Goal: Transaction & Acquisition: Purchase product/service

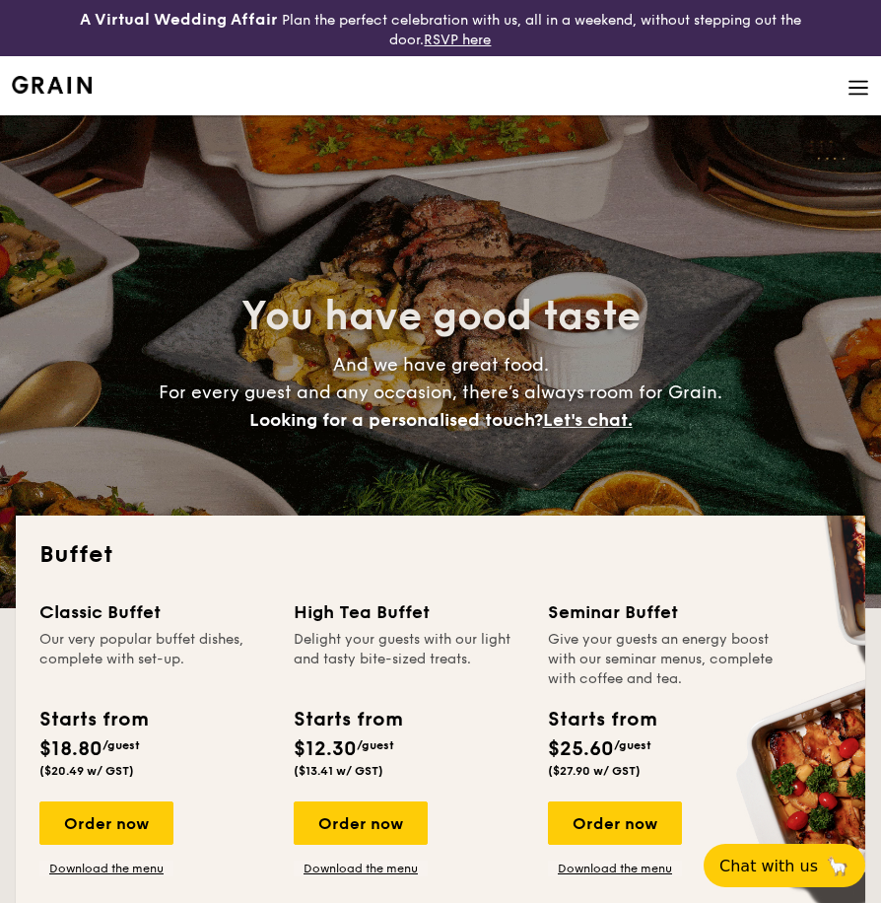
select select
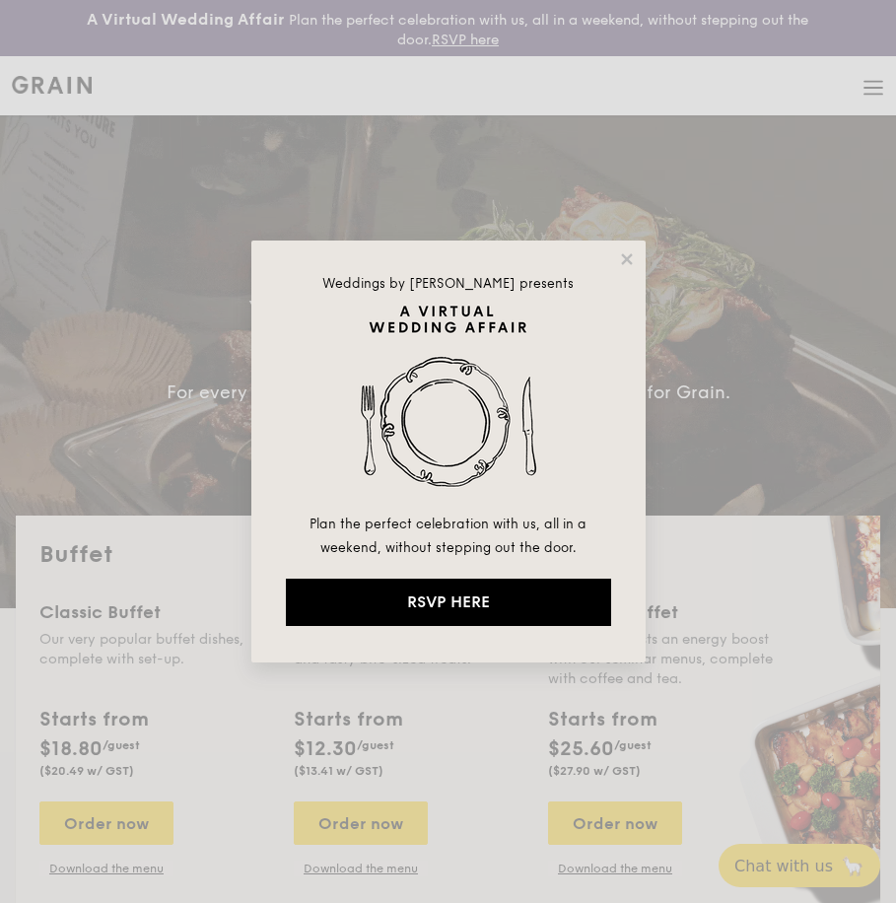
click at [236, 819] on div "Weddings by [PERSON_NAME] presents Plan the perfect celebration with us, all in…" at bounding box center [448, 451] width 896 height 903
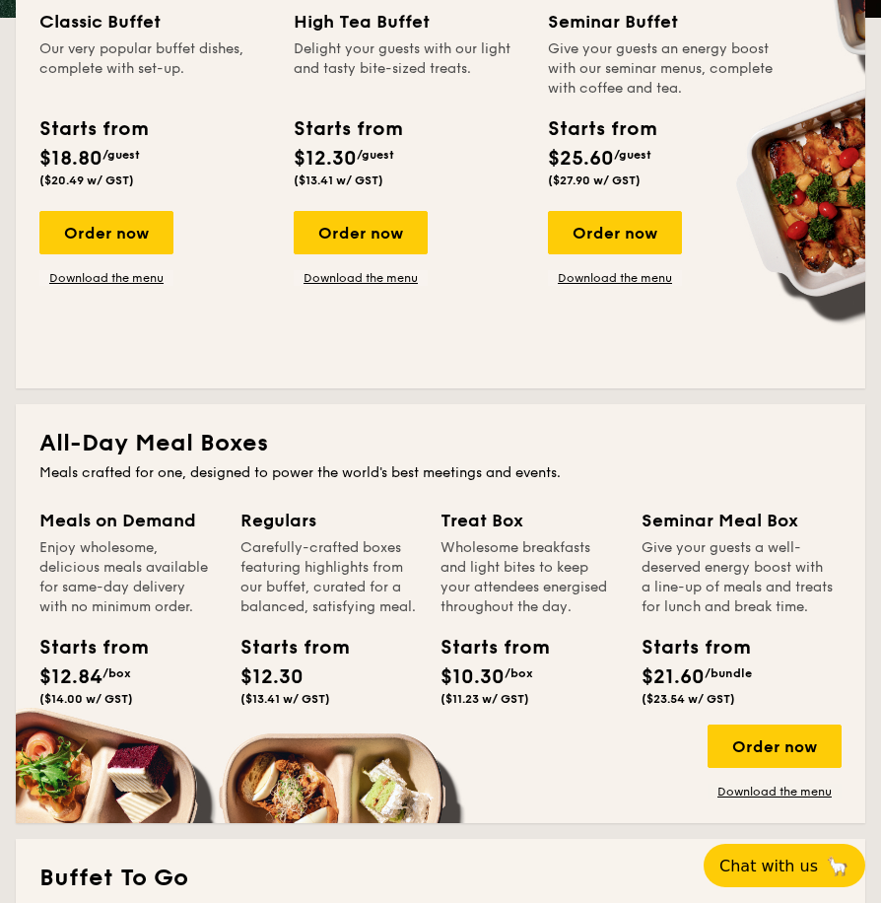
scroll to position [591, 0]
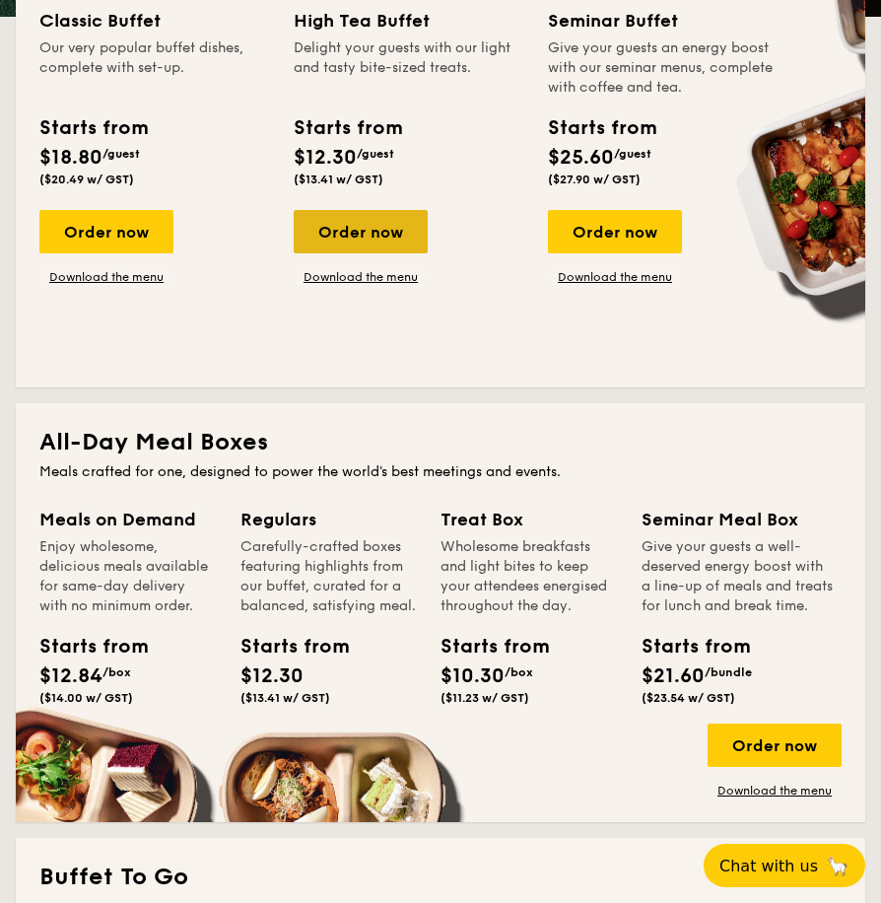
click at [359, 234] on div "Order now" at bounding box center [361, 231] width 134 height 43
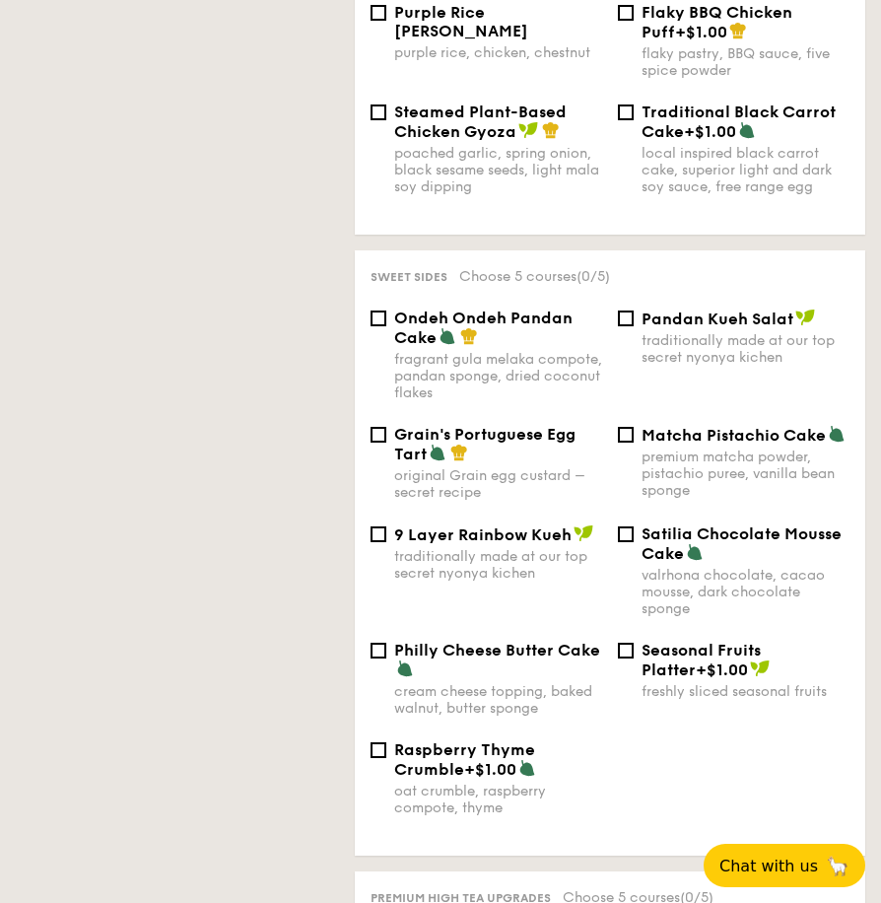
select select
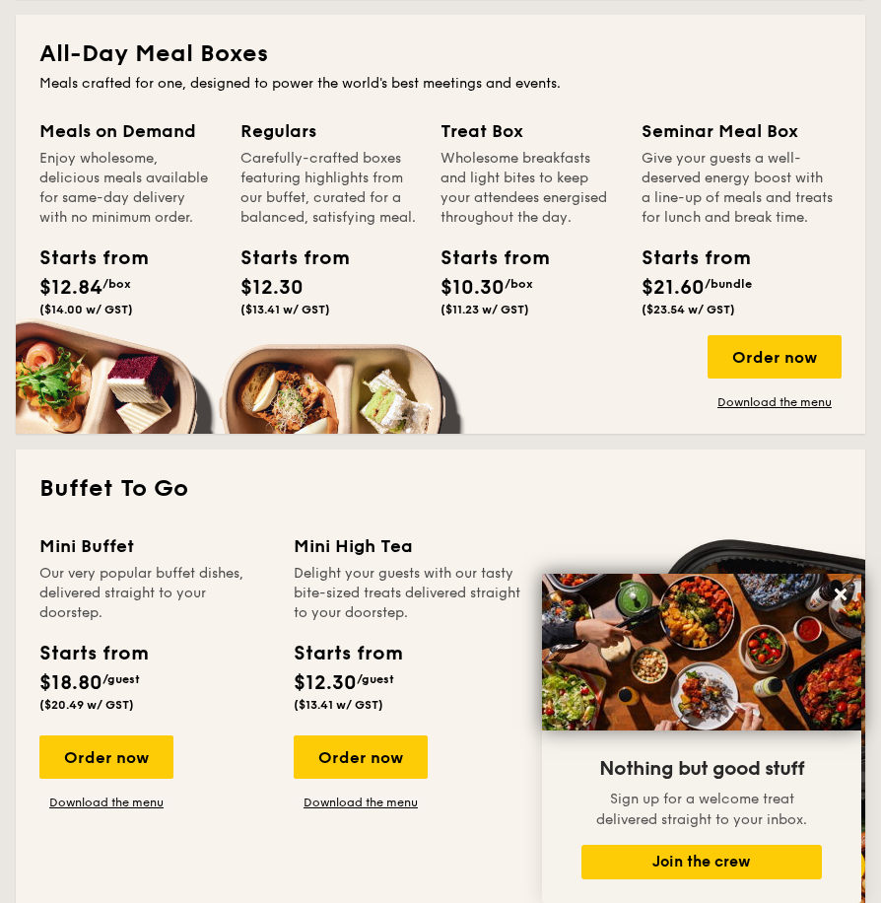
scroll to position [977, 0]
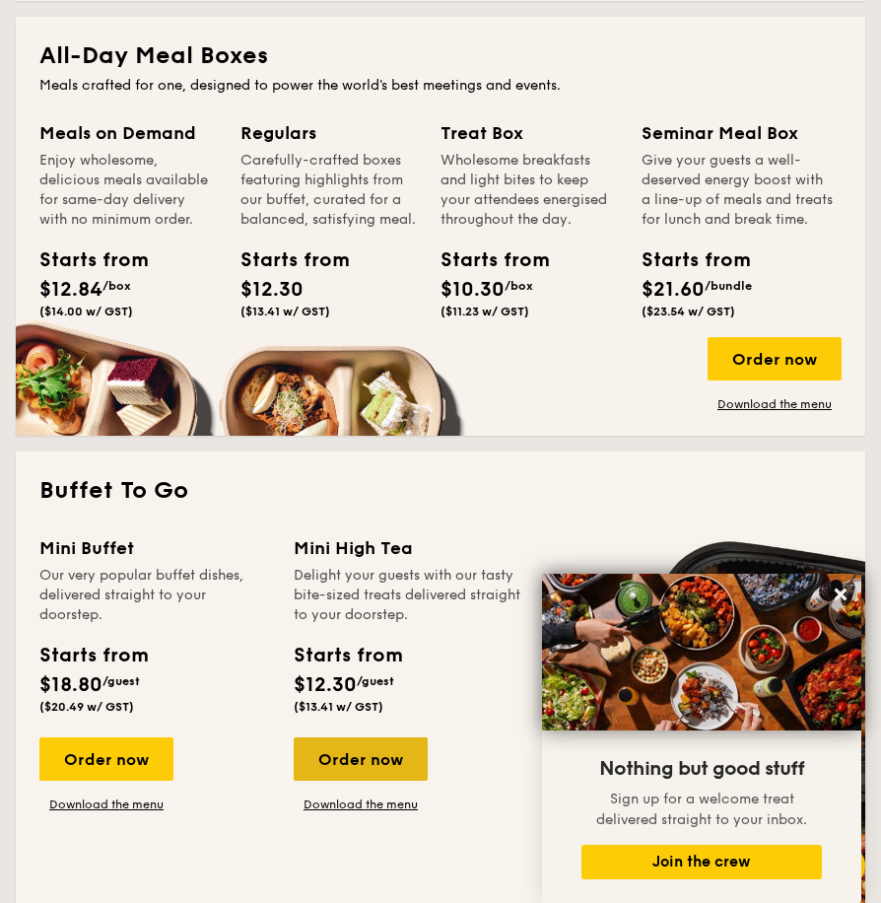
click at [359, 760] on div "Order now" at bounding box center [361, 758] width 134 height 43
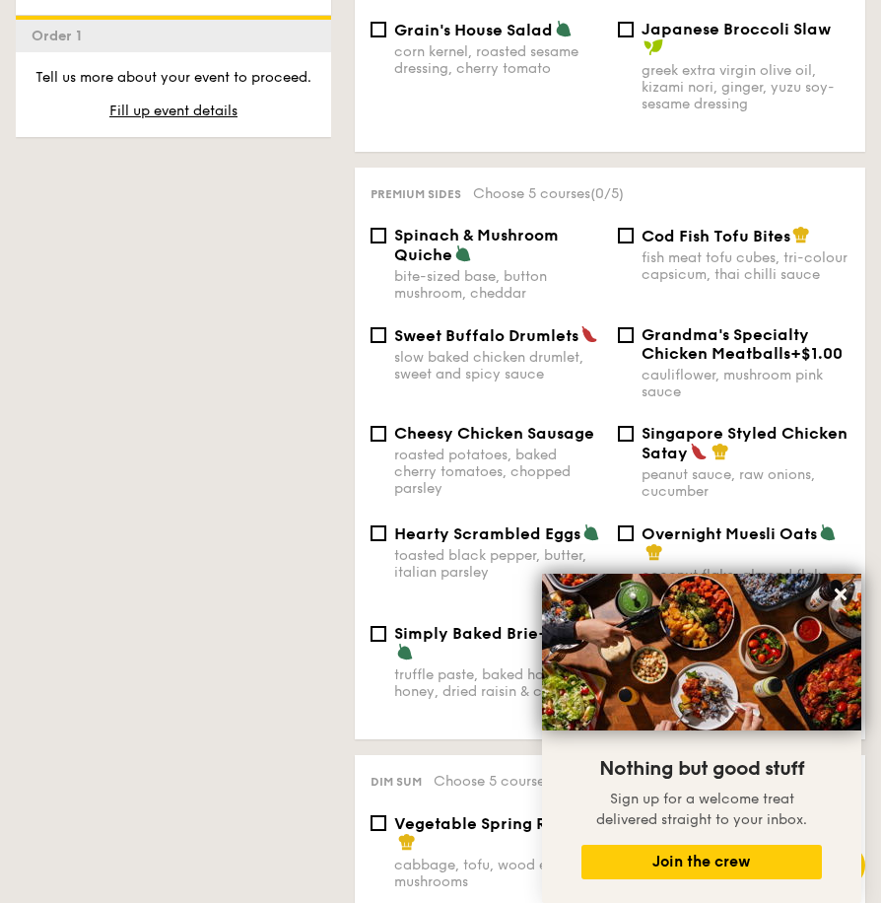
scroll to position [1478, 0]
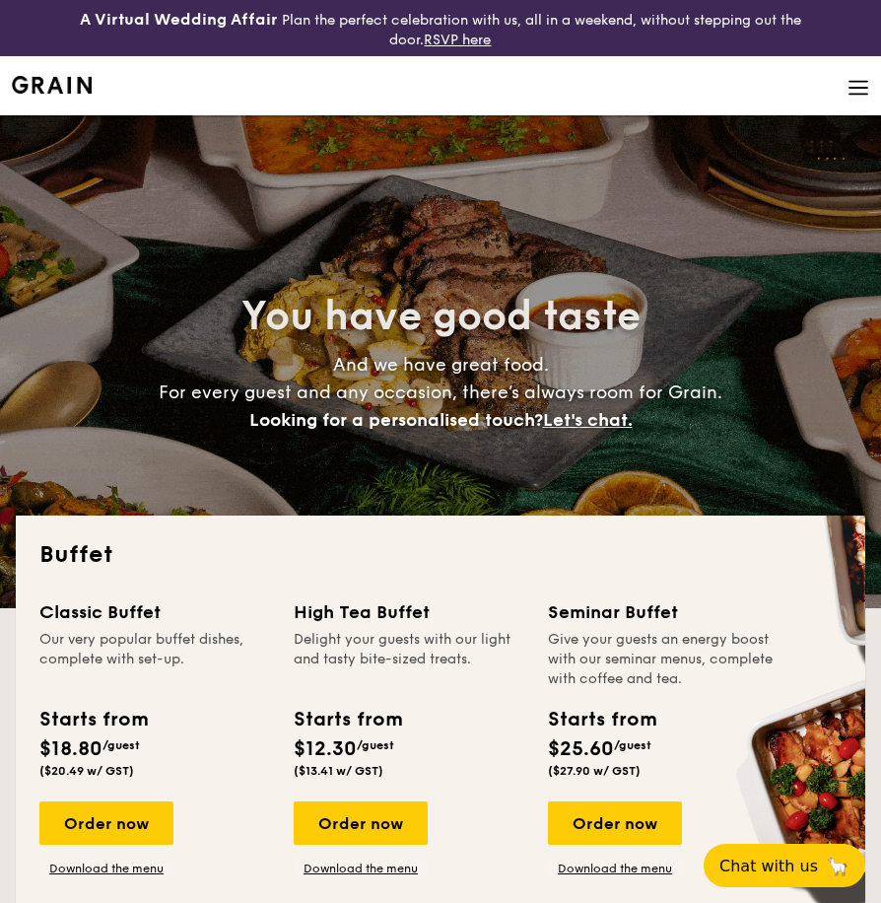
select select
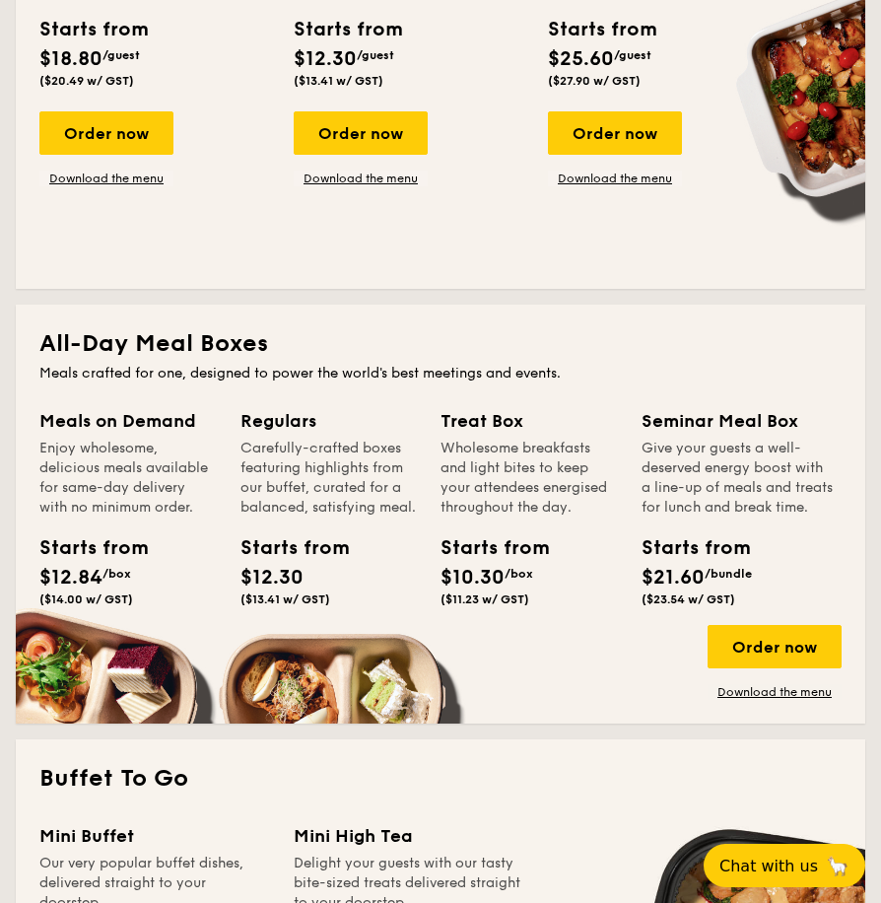
scroll to position [296, 0]
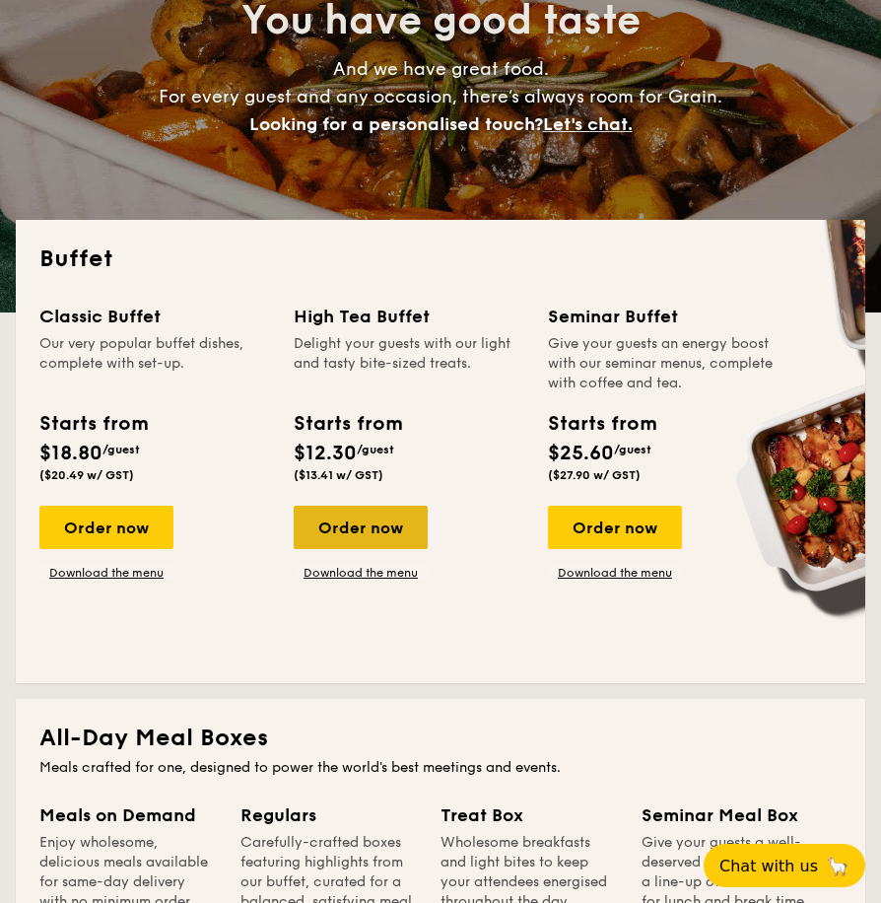
drag, startPoint x: 376, startPoint y: 522, endPoint x: 334, endPoint y: 519, distance: 42.5
click at [333, 516] on div "Order now" at bounding box center [361, 526] width 134 height 43
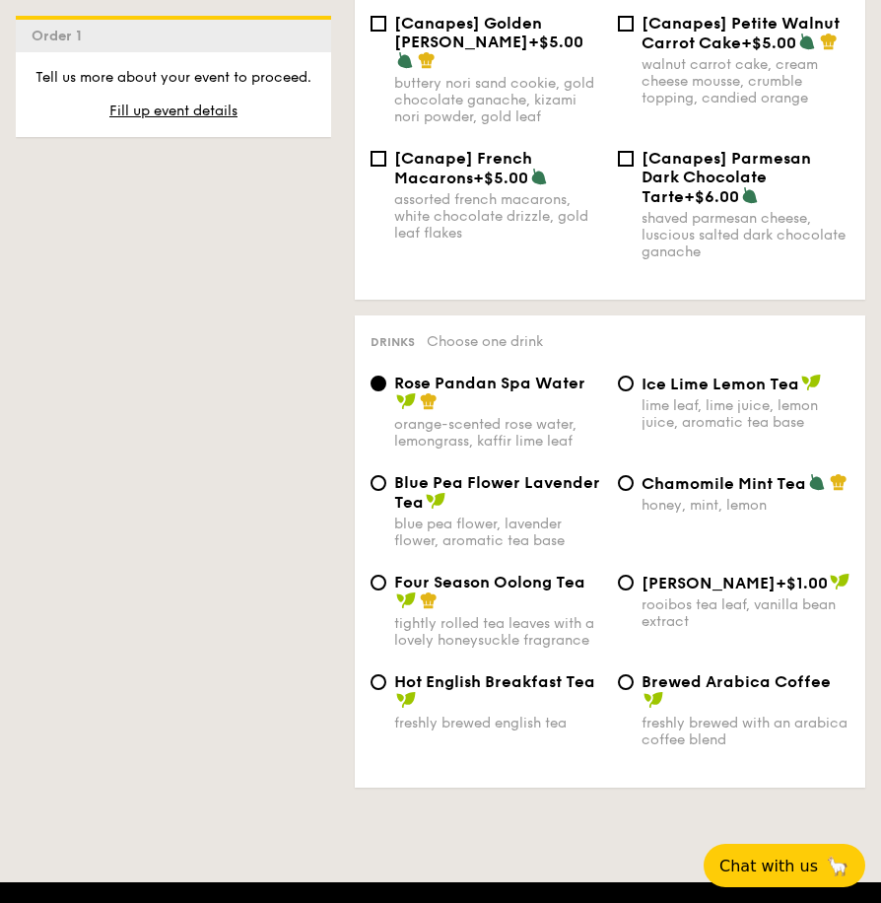
scroll to position [3843, 0]
